Goal: Check status: Check status

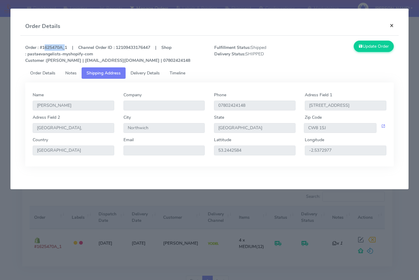
click at [392, 24] on button "×" at bounding box center [392, 25] width 14 height 16
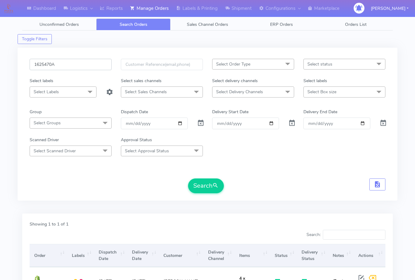
click at [77, 69] on input "1625470A" at bounding box center [71, 64] width 82 height 11
paste input "6398"
type input "1626398"
click at [202, 184] on button "Search" at bounding box center [206, 186] width 36 height 15
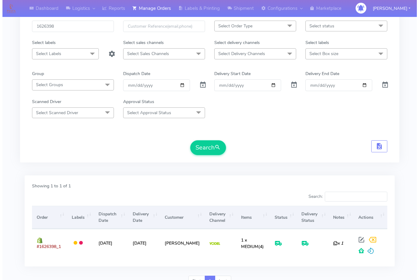
scroll to position [68, 0]
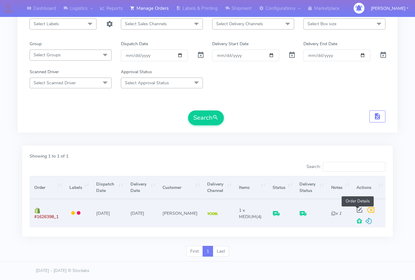
click at [357, 210] on span at bounding box center [359, 212] width 11 height 6
select select "5"
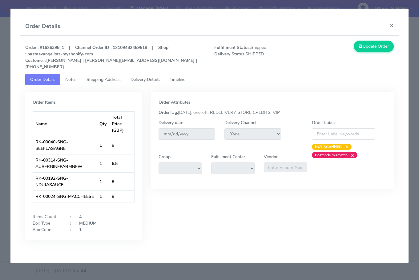
click at [103, 77] on span "Shipping Address" at bounding box center [104, 80] width 34 height 6
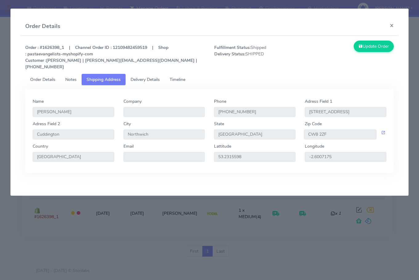
click at [145, 77] on span "Delivery Details" at bounding box center [145, 80] width 29 height 6
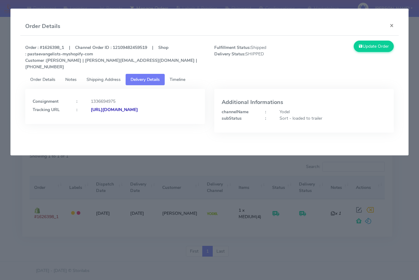
drag, startPoint x: 165, startPoint y: 117, endPoint x: 100, endPoint y: 121, distance: 64.9
click at [100, 121] on div "Consignment : 1336694975 Tracking URL : [URL][DOMAIN_NAME]" at bounding box center [115, 106] width 180 height 35
copy strong "JJD0002249960902118"
